Goal: Task Accomplishment & Management: Manage account settings

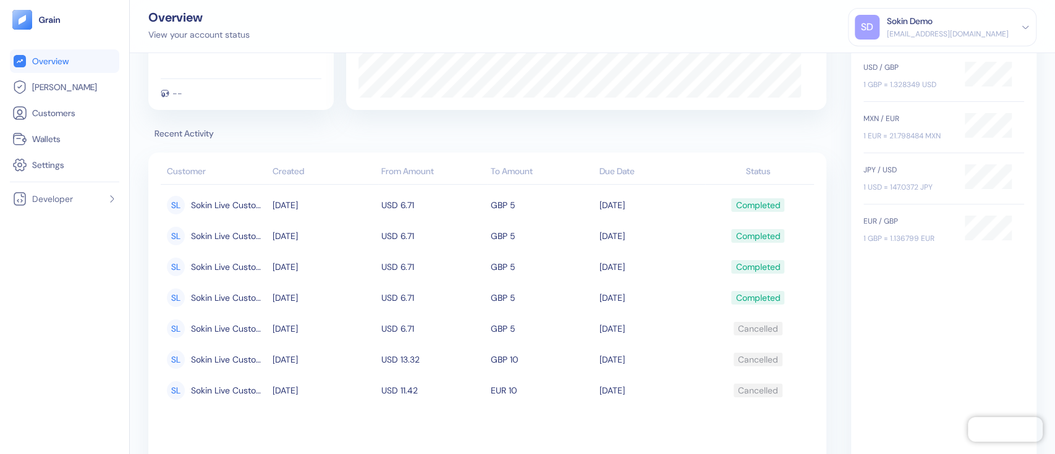
scroll to position [79, 0]
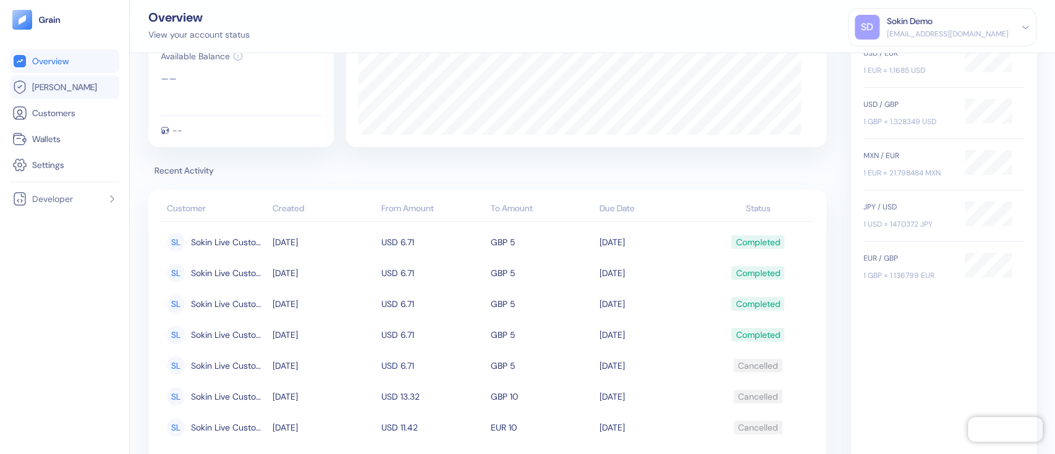
click at [63, 88] on link "[PERSON_NAME]" at bounding box center [64, 87] width 104 height 15
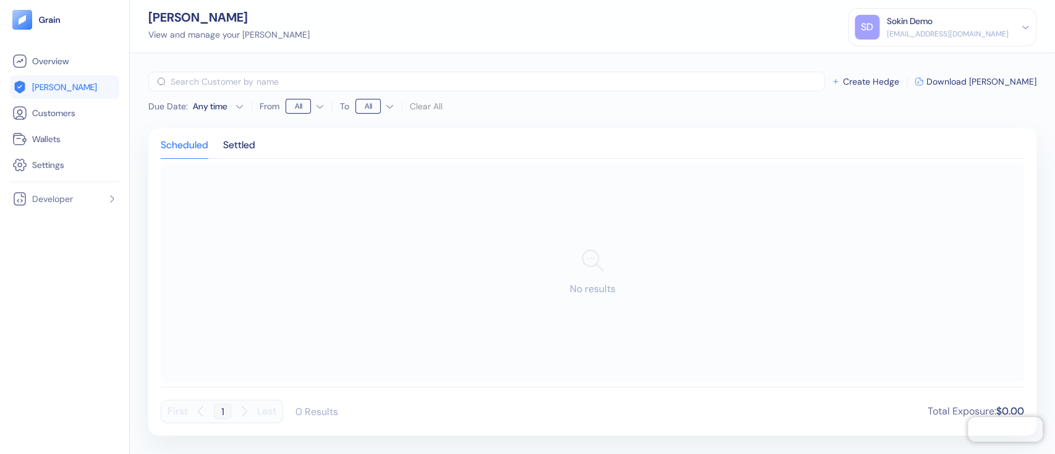
click at [933, 34] on div "[EMAIL_ADDRESS][DOMAIN_NAME]" at bounding box center [948, 33] width 122 height 11
click at [905, 57] on div "Sign Out" at bounding box center [888, 61] width 34 height 13
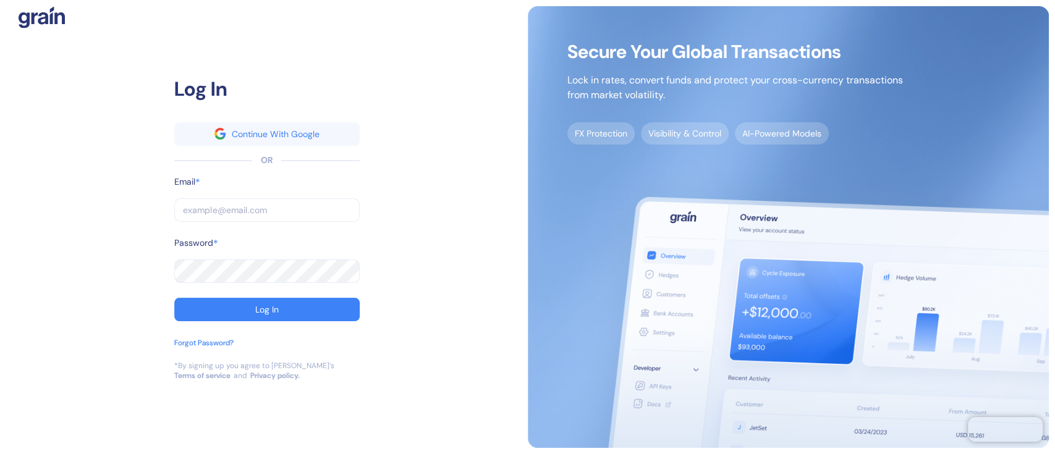
click at [290, 200] on input "text" at bounding box center [266, 209] width 185 height 23
type input "f"
type input "fy"
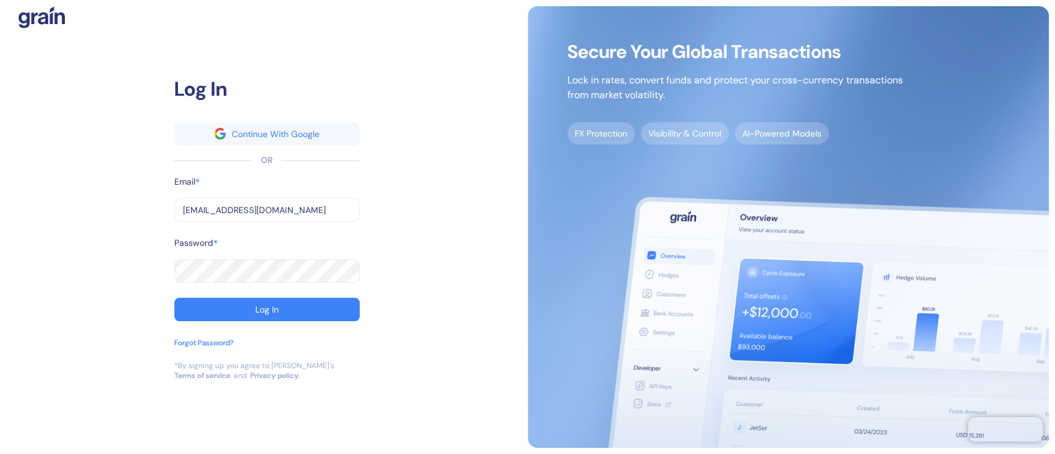
type input "[EMAIL_ADDRESS][DOMAIN_NAME]"
